Goal: Task Accomplishment & Management: Manage account settings

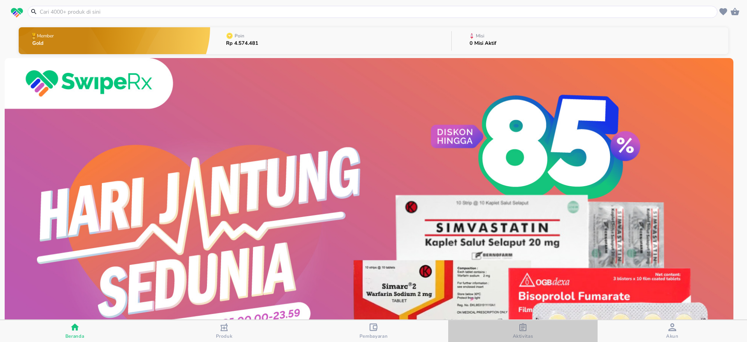
click at [523, 328] on icon "button" at bounding box center [523, 327] width 8 height 8
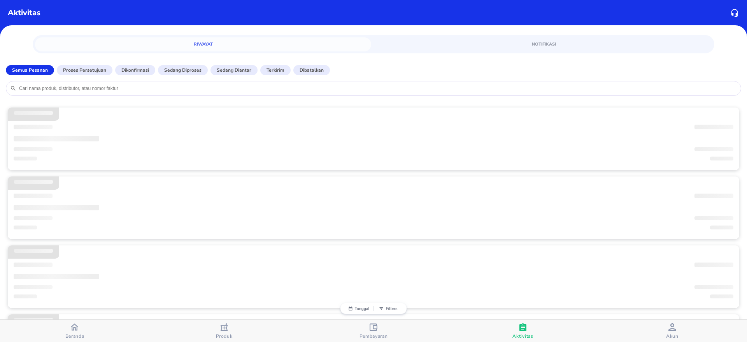
click at [668, 325] on div "Akun" at bounding box center [672, 331] width 12 height 16
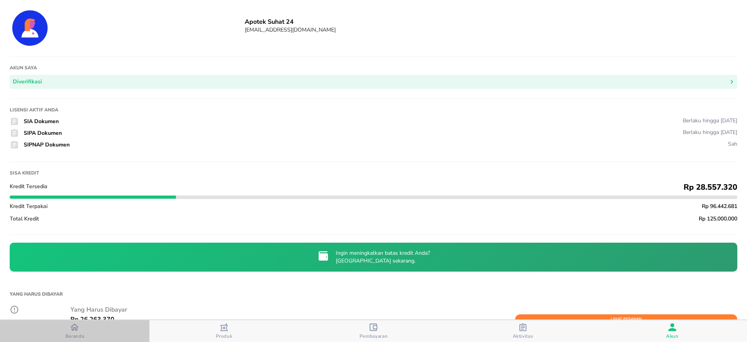
click at [77, 329] on icon "button" at bounding box center [74, 326] width 8 height 7
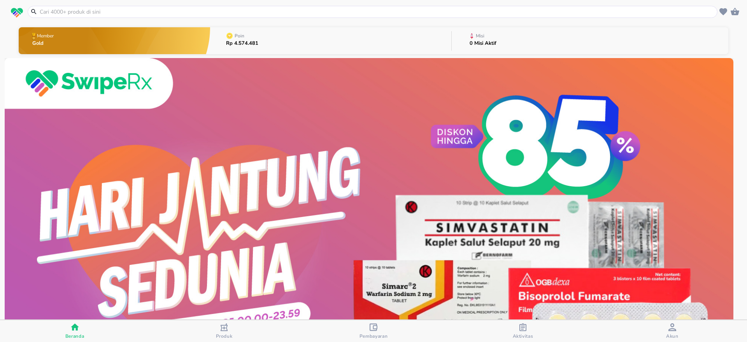
click at [521, 47] on button "Misi 0 Misi Aktif" at bounding box center [590, 40] width 277 height 31
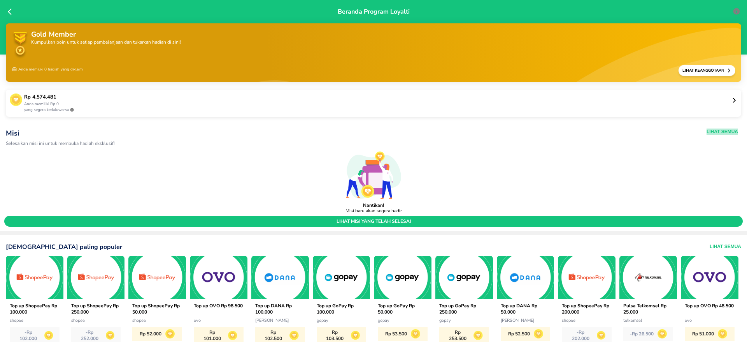
click at [711, 130] on button "Lihat Semua" at bounding box center [723, 131] width 32 height 6
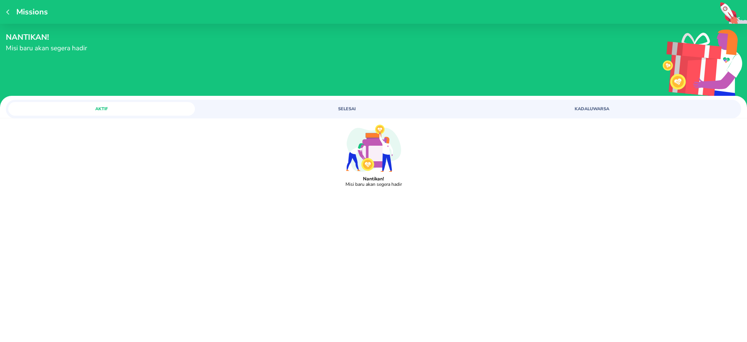
drag, startPoint x: 362, startPoint y: 117, endPoint x: 353, endPoint y: 107, distance: 13.0
click at [359, 114] on div "AKTIF SELESAI KADALUWARSA" at bounding box center [374, 109] width 736 height 19
click at [342, 106] on span "SELESAI" at bounding box center [346, 109] width 177 height 6
